Goal: Information Seeking & Learning: Learn about a topic

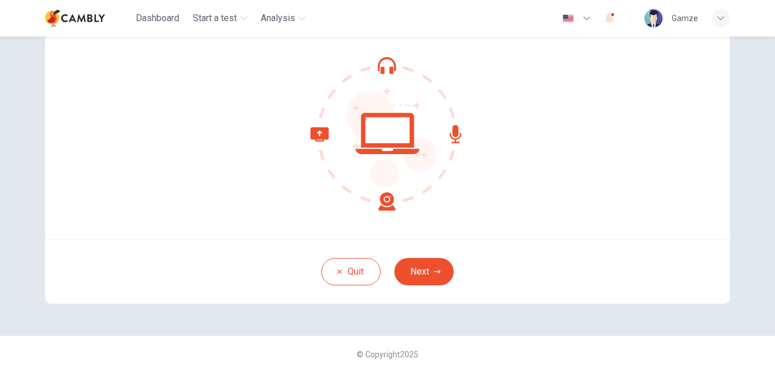
scroll to position [104, 0]
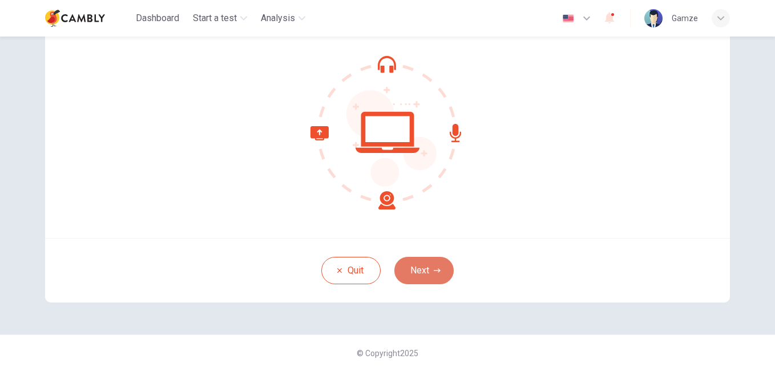
click at [423, 273] on button "Next" at bounding box center [423, 270] width 59 height 27
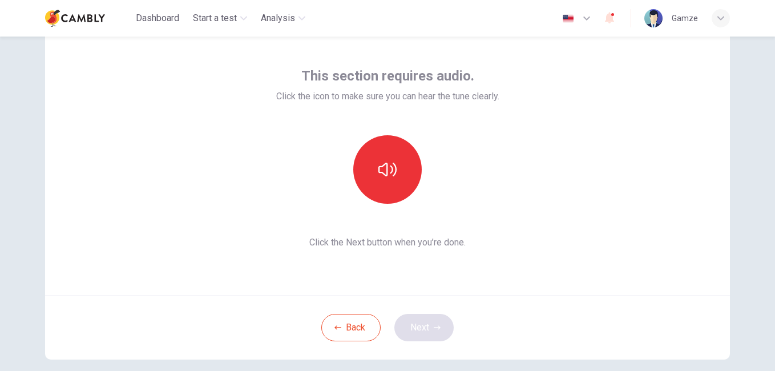
scroll to position [0, 0]
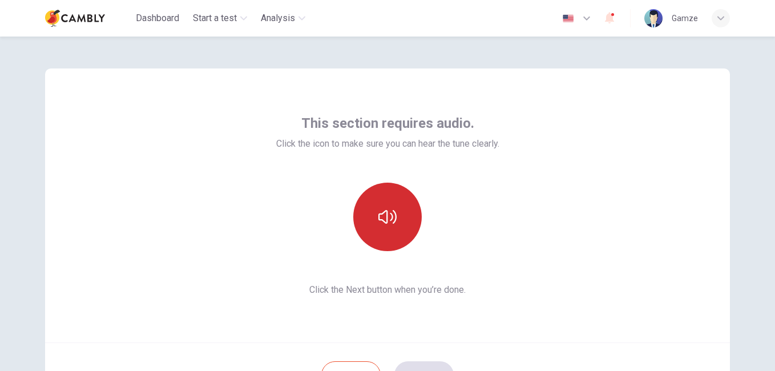
click at [397, 232] on button "button" at bounding box center [387, 217] width 69 height 69
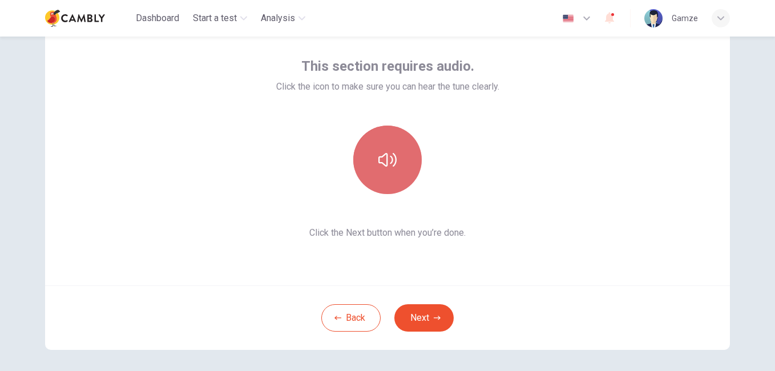
click at [398, 177] on button "button" at bounding box center [387, 160] width 69 height 69
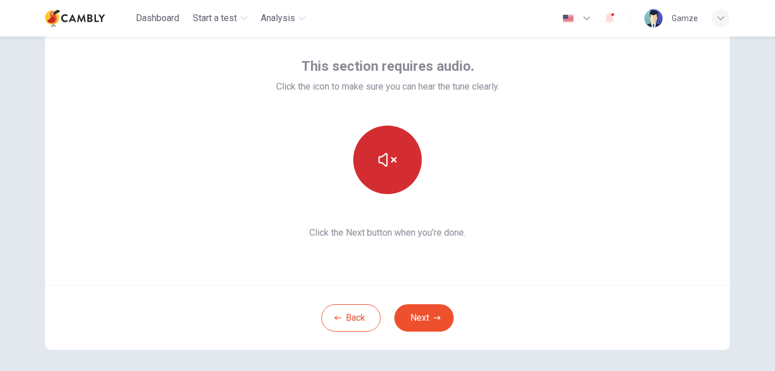
click at [409, 171] on button "button" at bounding box center [387, 160] width 69 height 69
click at [484, 192] on div at bounding box center [387, 160] width 223 height 69
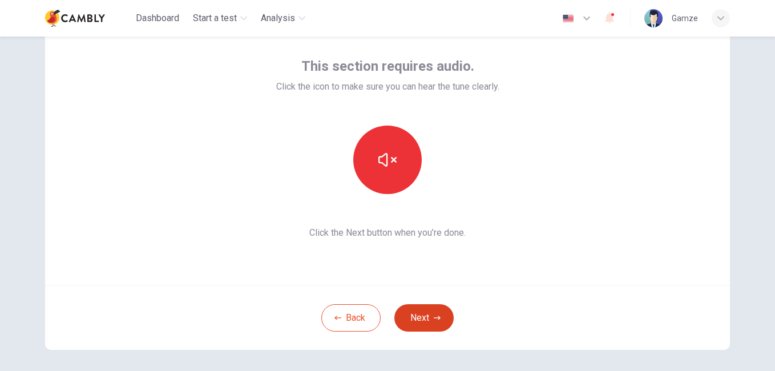
click at [422, 313] on button "Next" at bounding box center [423, 317] width 59 height 27
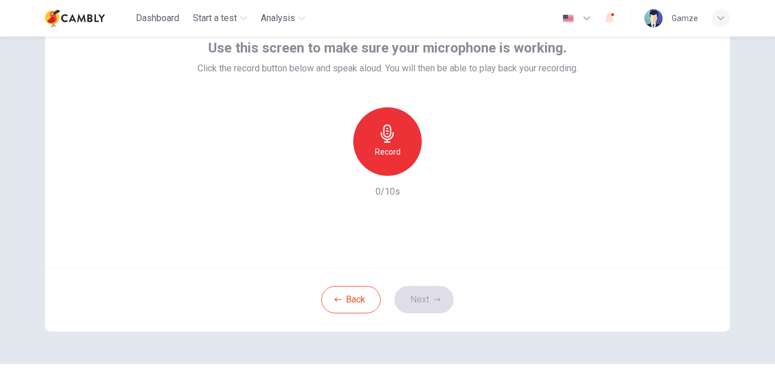
scroll to position [47, 0]
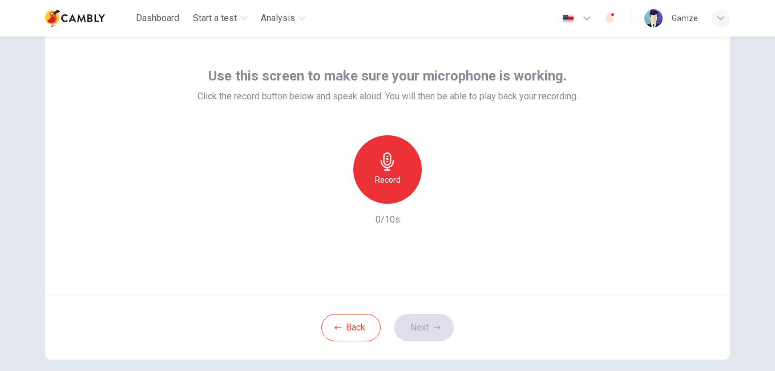
click at [405, 182] on div "Record" at bounding box center [387, 169] width 69 height 69
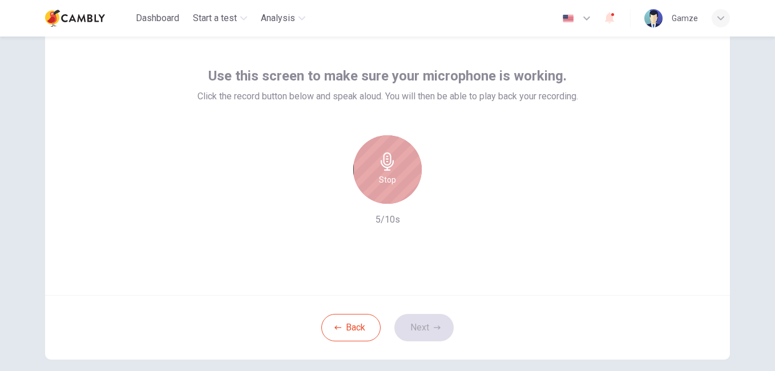
click at [405, 182] on div "Stop" at bounding box center [387, 169] width 69 height 69
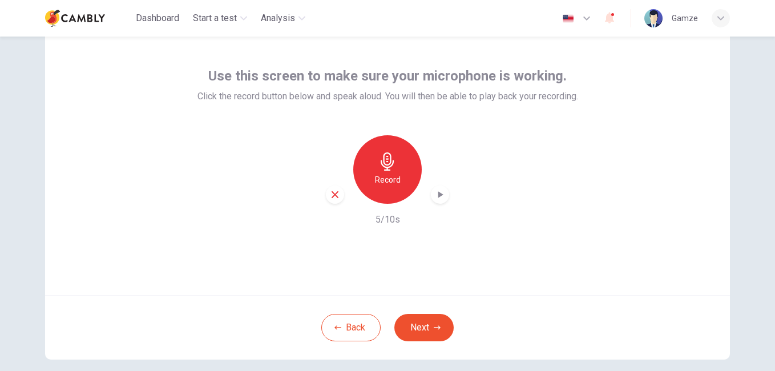
click at [434, 193] on icon "button" at bounding box center [439, 194] width 11 height 11
click at [428, 324] on button "Next" at bounding box center [423, 327] width 59 height 27
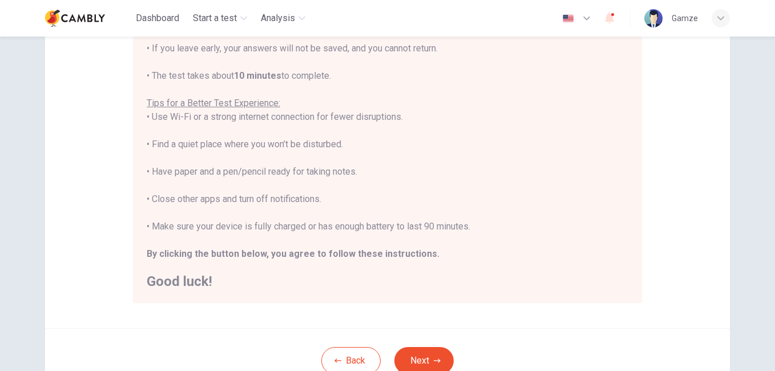
scroll to position [175, 0]
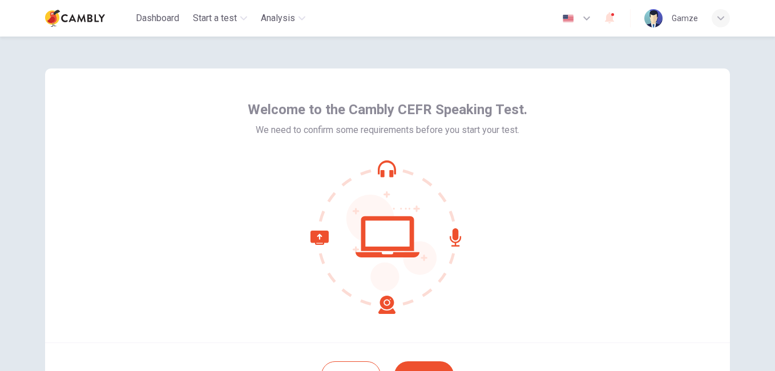
scroll to position [104, 0]
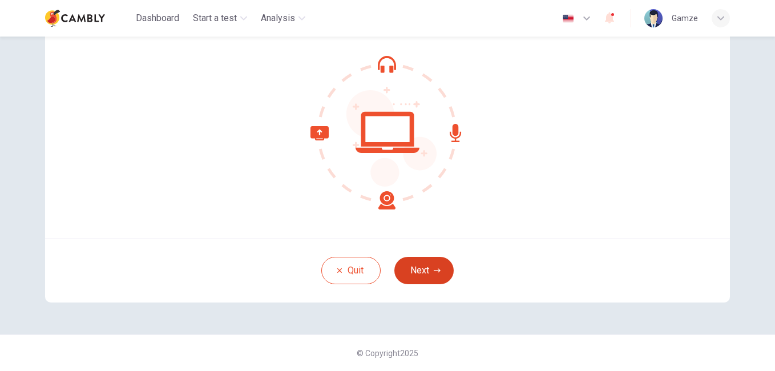
click at [409, 263] on button "Next" at bounding box center [423, 270] width 59 height 27
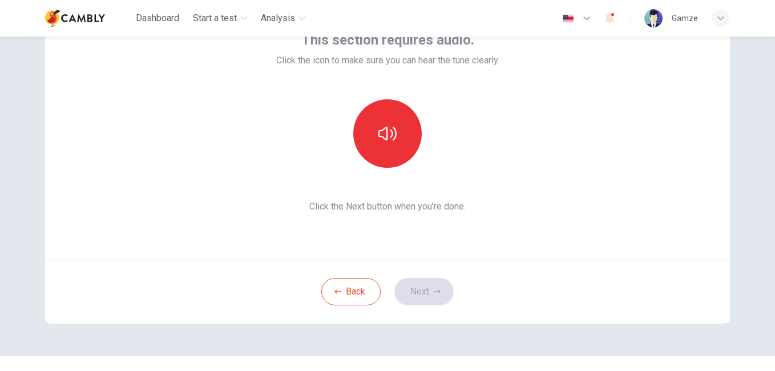
scroll to position [47, 0]
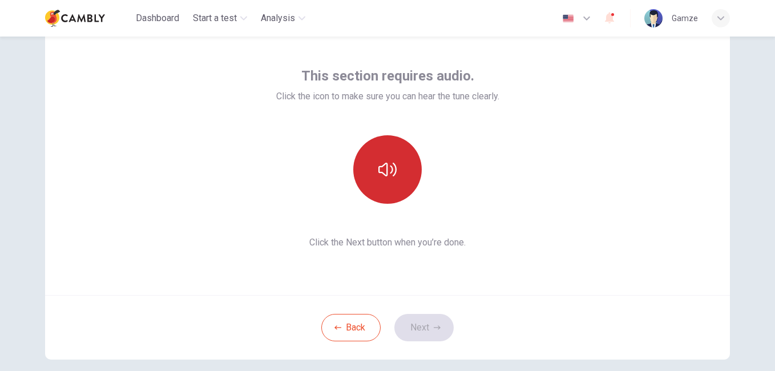
click at [390, 186] on button "button" at bounding box center [387, 169] width 69 height 69
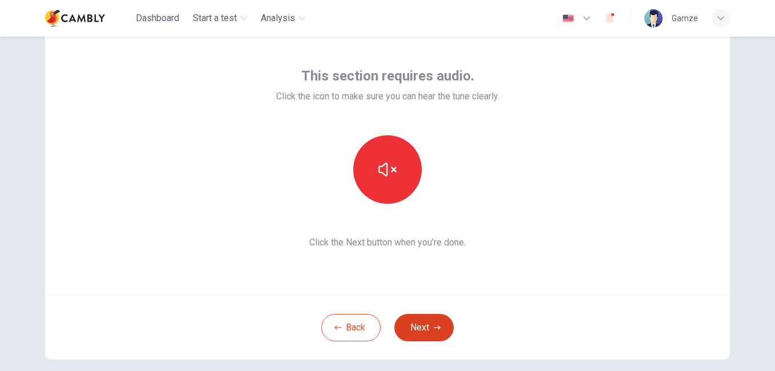
click at [428, 320] on button "Next" at bounding box center [423, 327] width 59 height 27
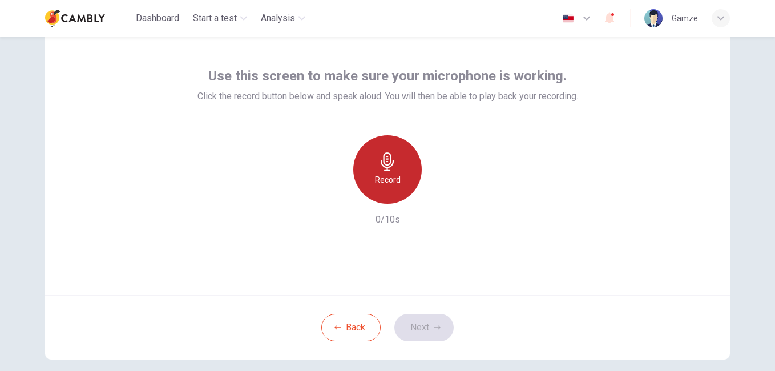
click at [396, 186] on h6 "Record" at bounding box center [388, 180] width 26 height 14
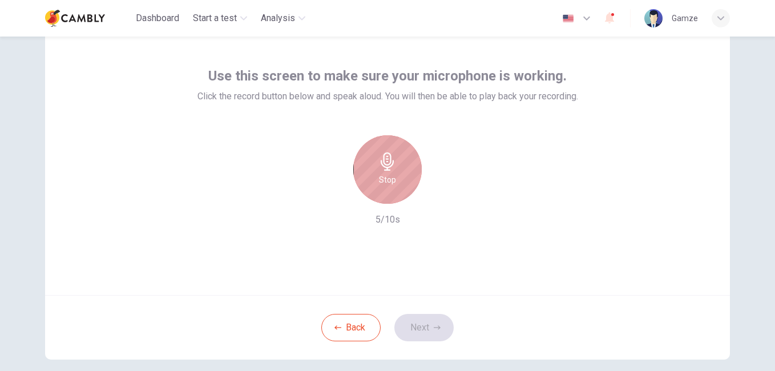
click at [392, 179] on h6 "Stop" at bounding box center [387, 180] width 17 height 14
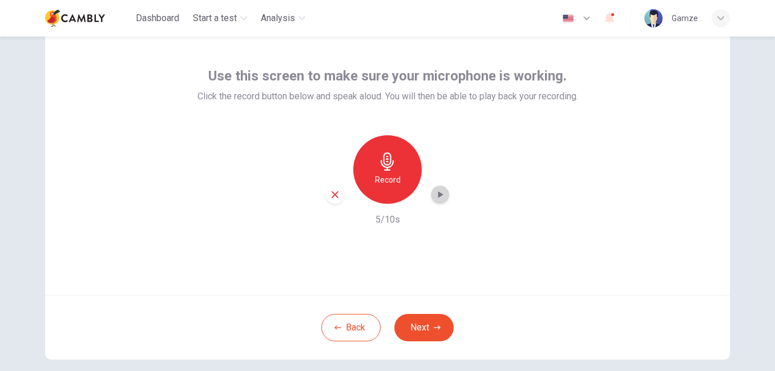
click at [438, 201] on div "button" at bounding box center [440, 195] width 18 height 18
click at [413, 331] on button "Next" at bounding box center [423, 327] width 59 height 27
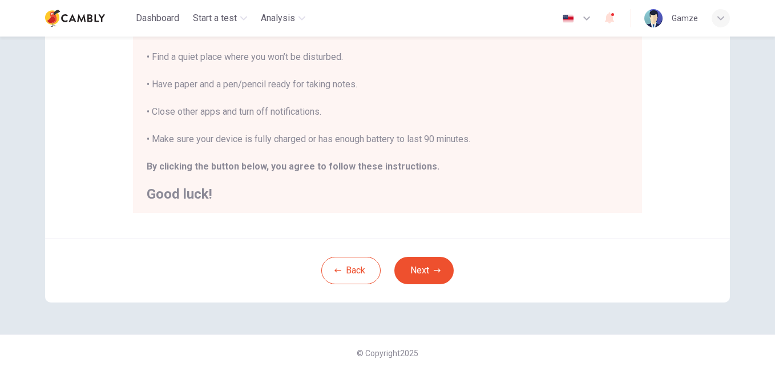
scroll to position [13, 0]
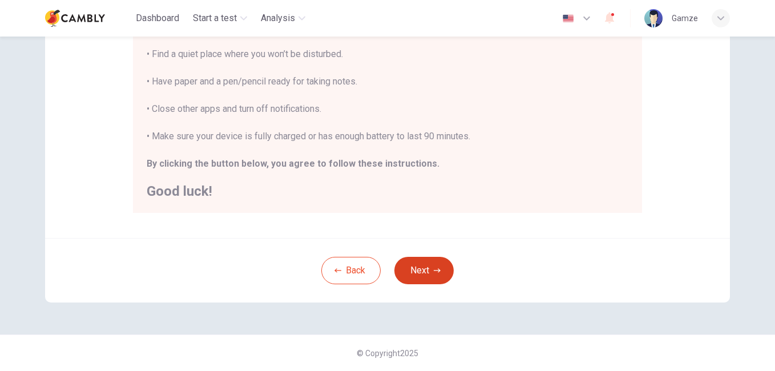
click at [444, 274] on button "Next" at bounding box center [423, 270] width 59 height 27
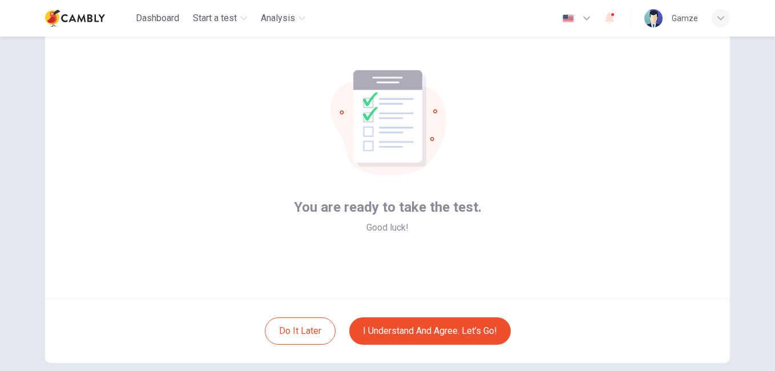
scroll to position [104, 0]
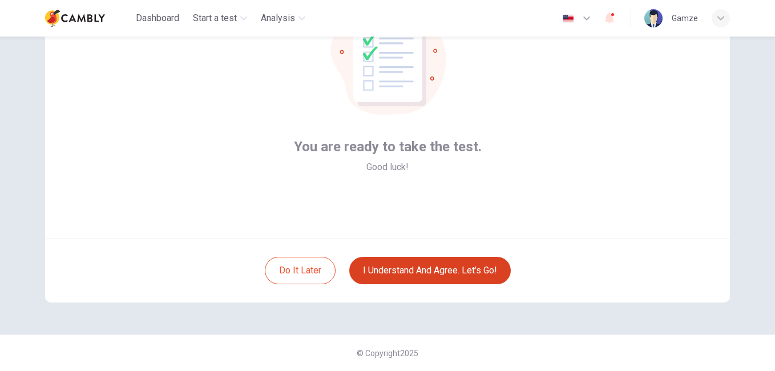
click at [434, 266] on button "I understand and agree. Let’s go!" at bounding box center [430, 270] width 162 height 27
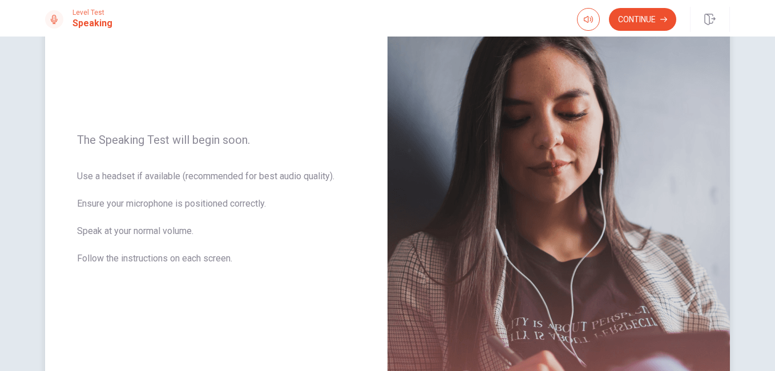
scroll to position [74, 0]
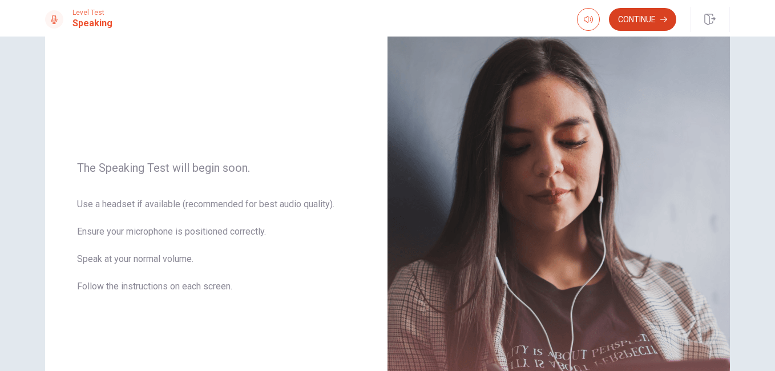
click at [621, 22] on button "Continue" at bounding box center [642, 19] width 67 height 23
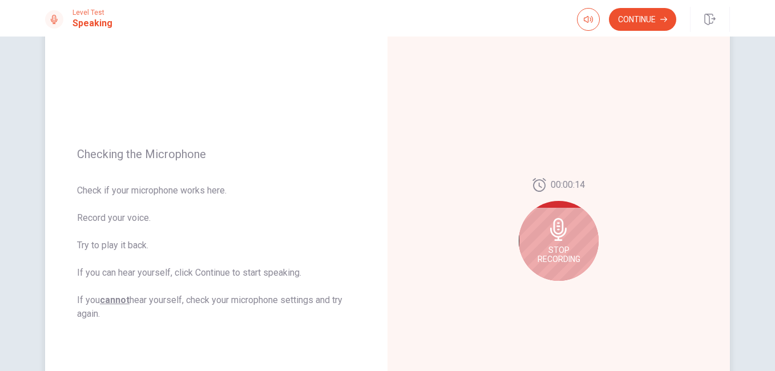
scroll to position [131, 0]
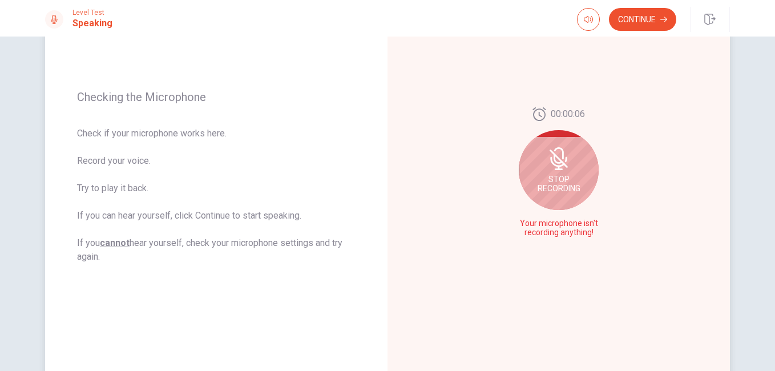
click at [554, 162] on icon at bounding box center [558, 159] width 9 height 10
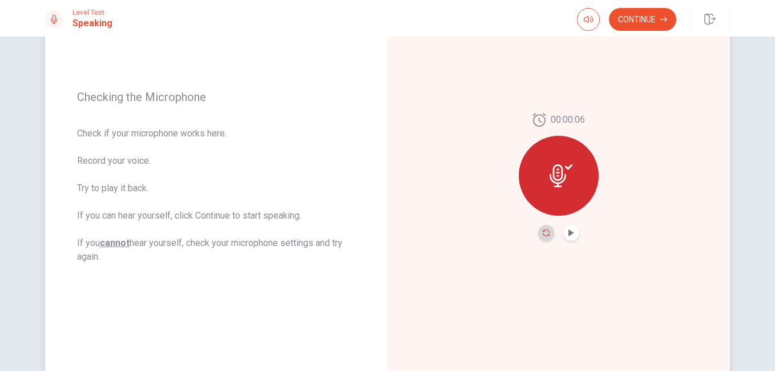
click at [543, 230] on icon "Record Again" at bounding box center [546, 233] width 7 height 7
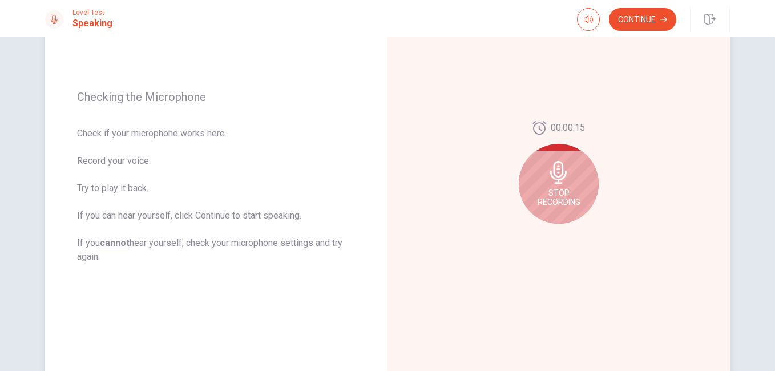
click at [546, 189] on span "Stop Recording" at bounding box center [559, 197] width 43 height 18
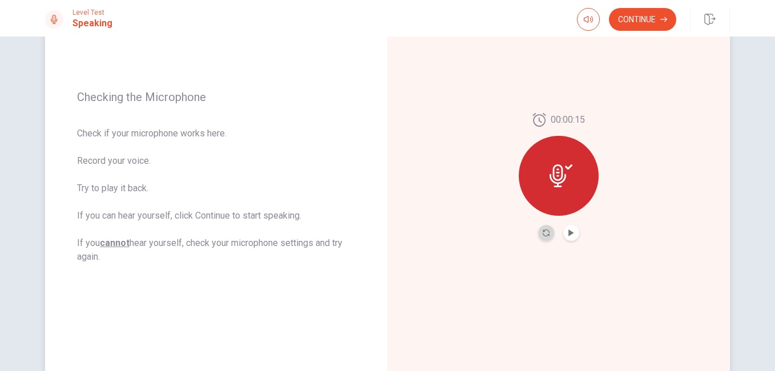
click at [545, 227] on button "Record Again" at bounding box center [546, 233] width 16 height 16
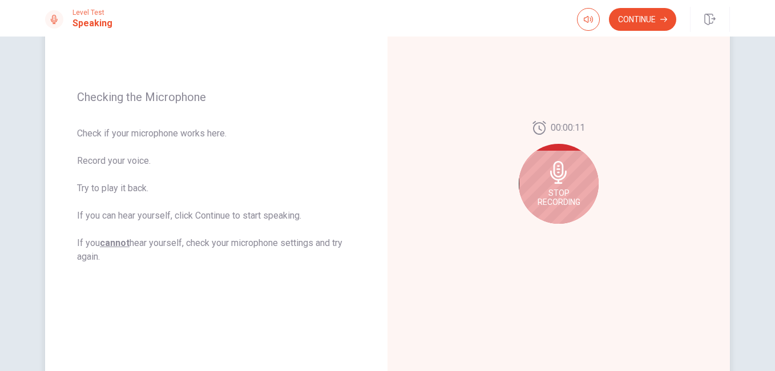
click at [537, 176] on div "Stop Recording" at bounding box center [559, 184] width 80 height 80
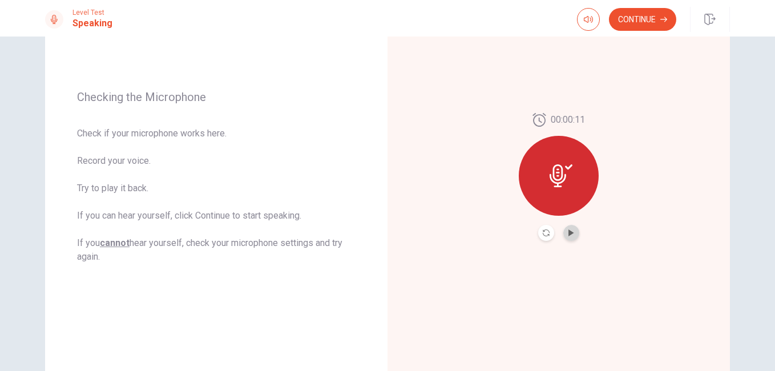
click at [566, 236] on button "Play Audio" at bounding box center [571, 233] width 16 height 16
click at [659, 19] on button "Continue" at bounding box center [642, 19] width 67 height 23
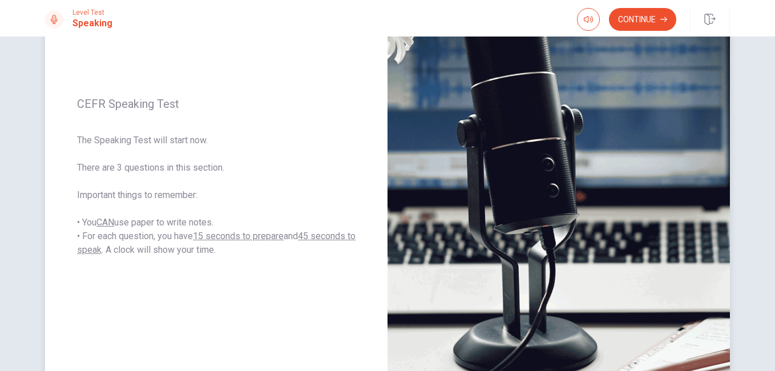
scroll to position [188, 0]
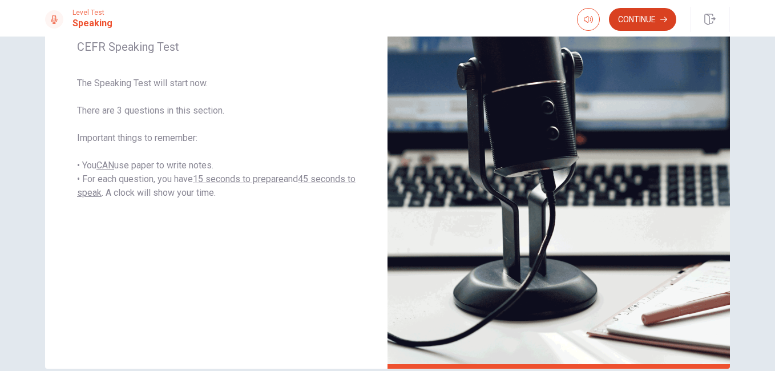
click at [634, 19] on button "Continue" at bounding box center [642, 19] width 67 height 23
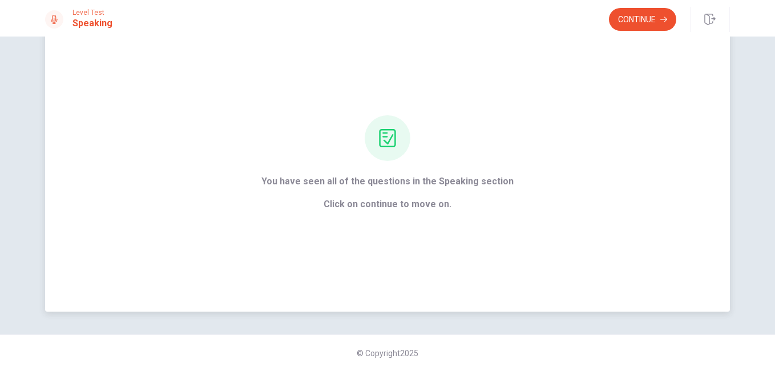
scroll to position [0, 0]
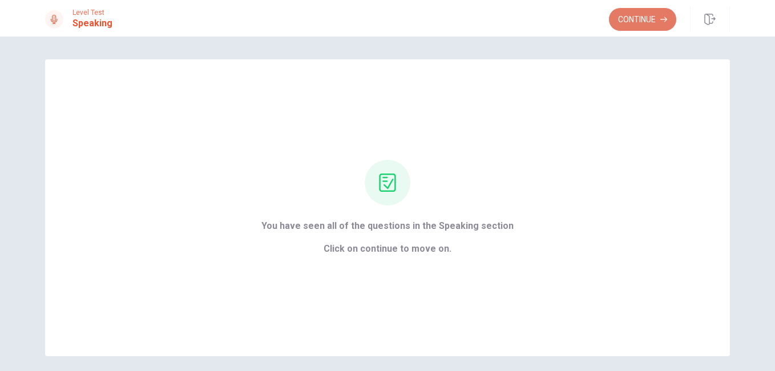
click at [629, 23] on button "Continue" at bounding box center [642, 19] width 67 height 23
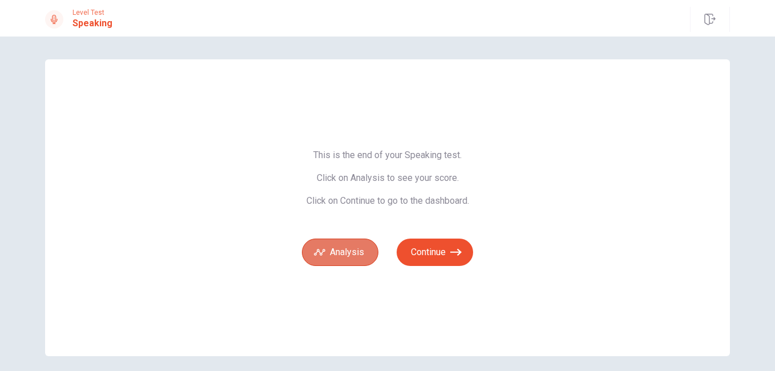
click at [343, 260] on button "Analysis" at bounding box center [340, 252] width 77 height 27
